Goal: Consume media (video, audio): Consume media (video, audio)

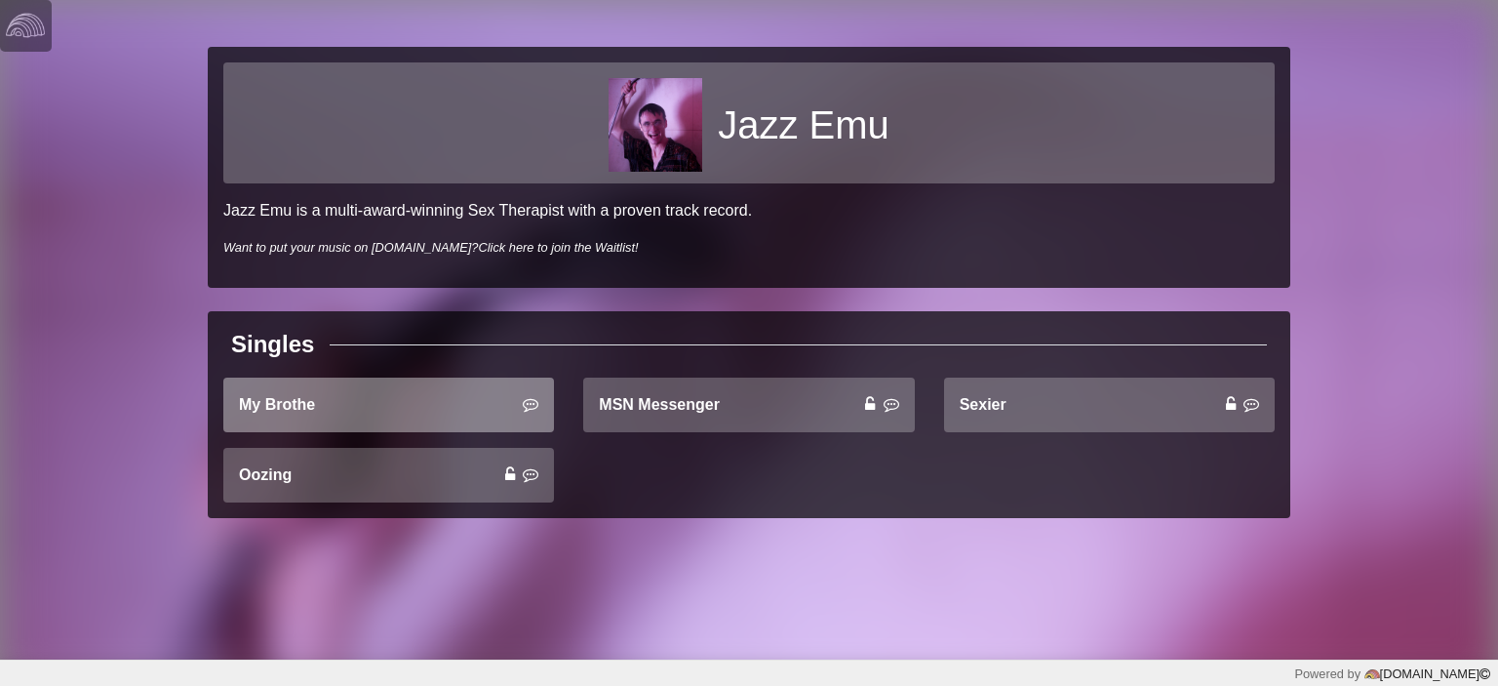
click at [361, 421] on link "My Brothe" at bounding box center [388, 404] width 331 height 55
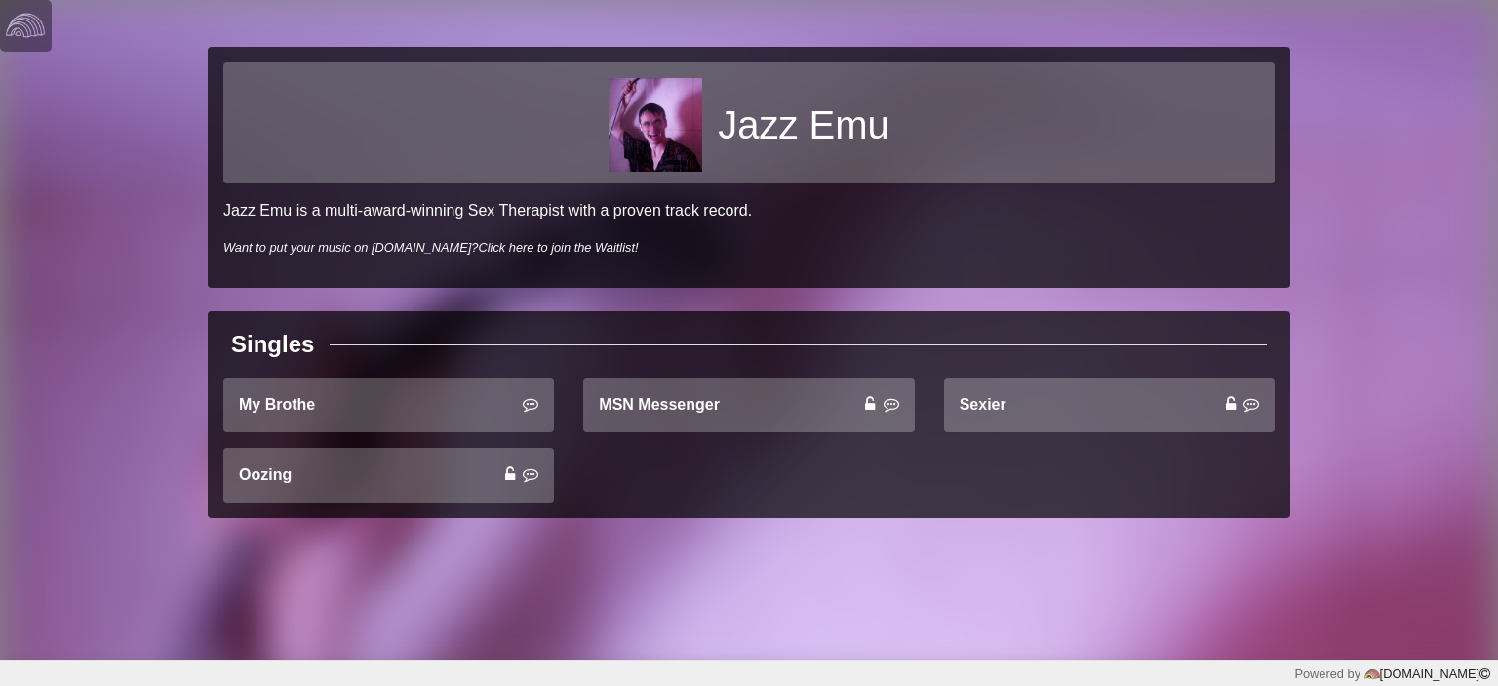
click at [706, 444] on div "MSN Messenger" at bounding box center [749, 412] width 360 height 70
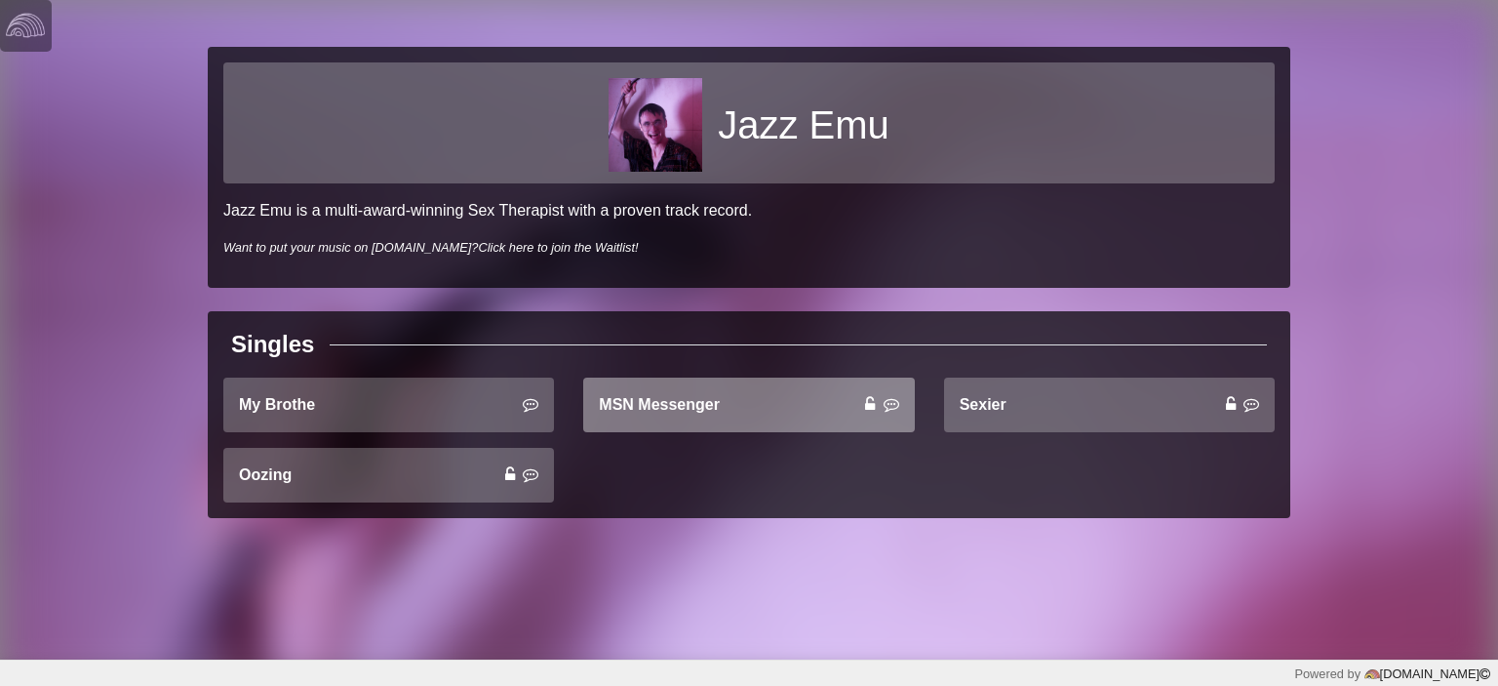
click at [694, 424] on link "MSN Messenger" at bounding box center [748, 404] width 331 height 55
